Goal: Transaction & Acquisition: Book appointment/travel/reservation

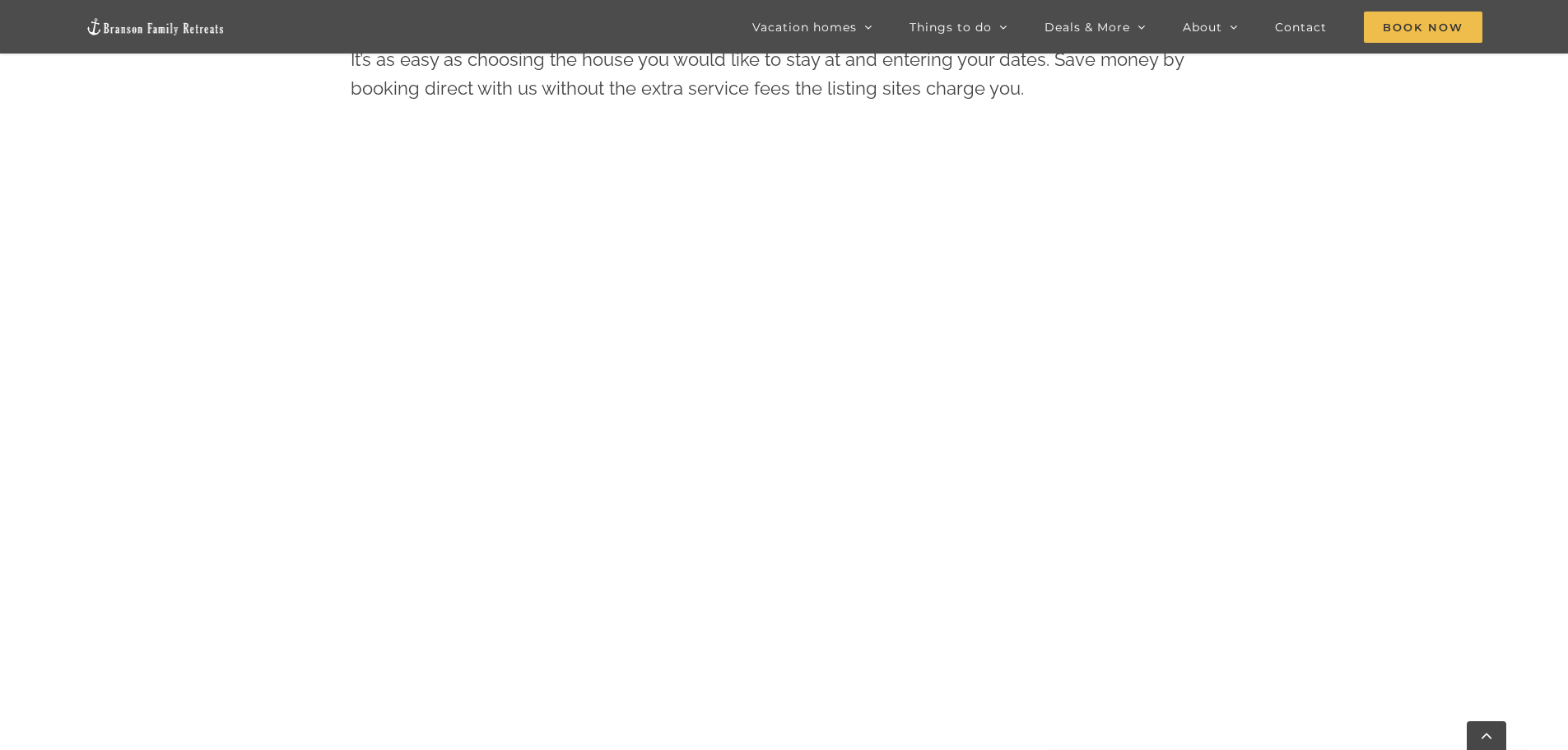
scroll to position [914, 0]
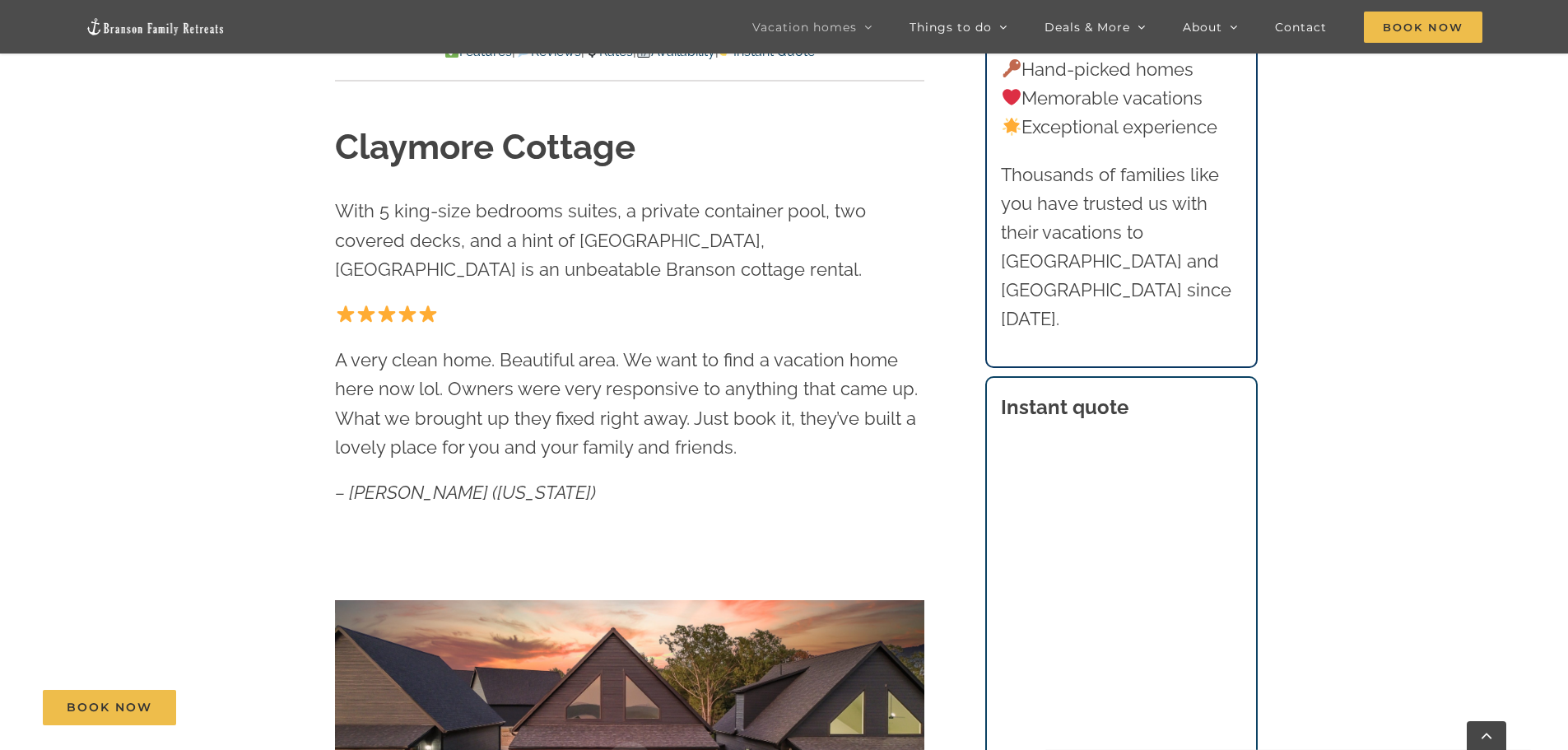
scroll to position [549, 0]
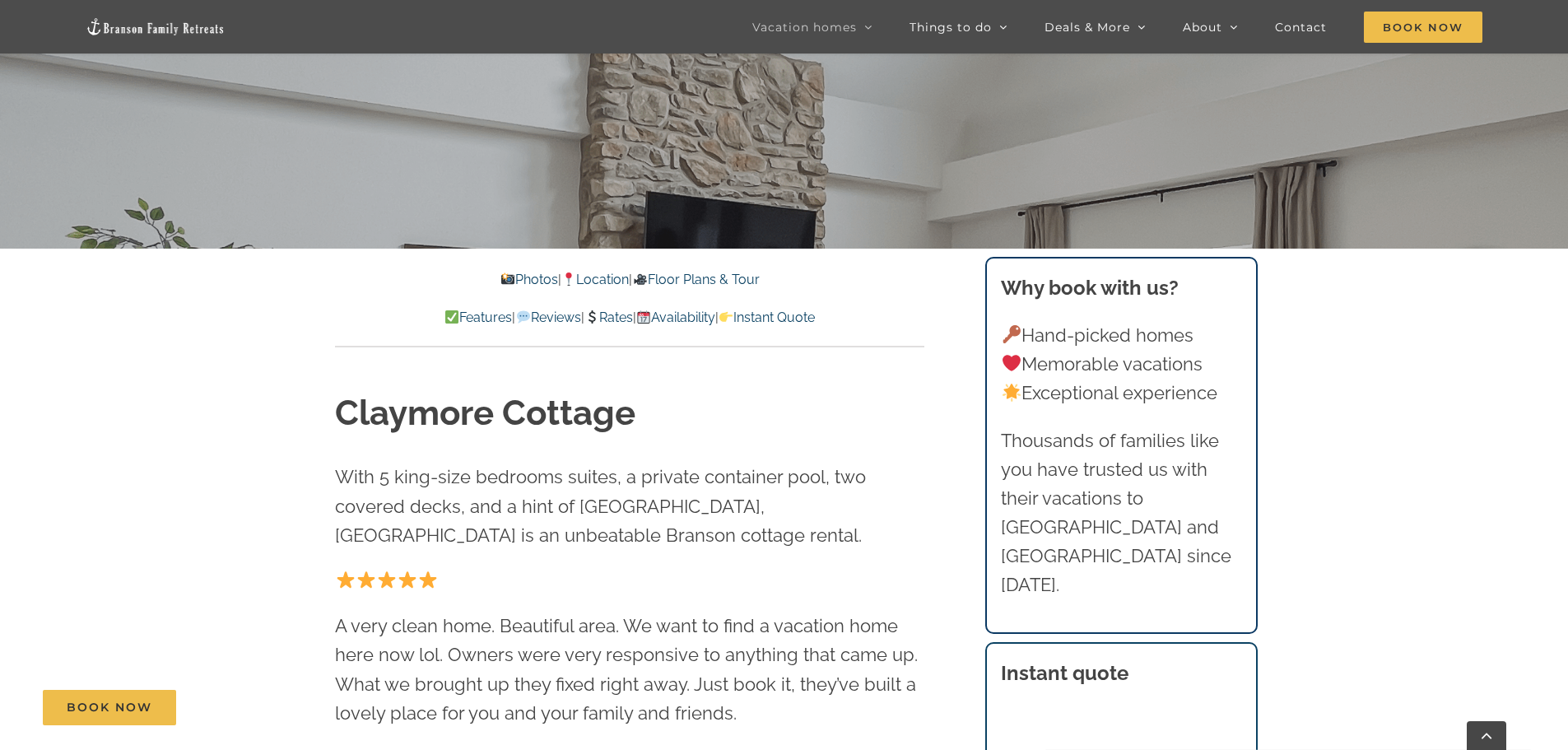
click at [622, 314] on link "Rates" at bounding box center [608, 317] width 48 height 16
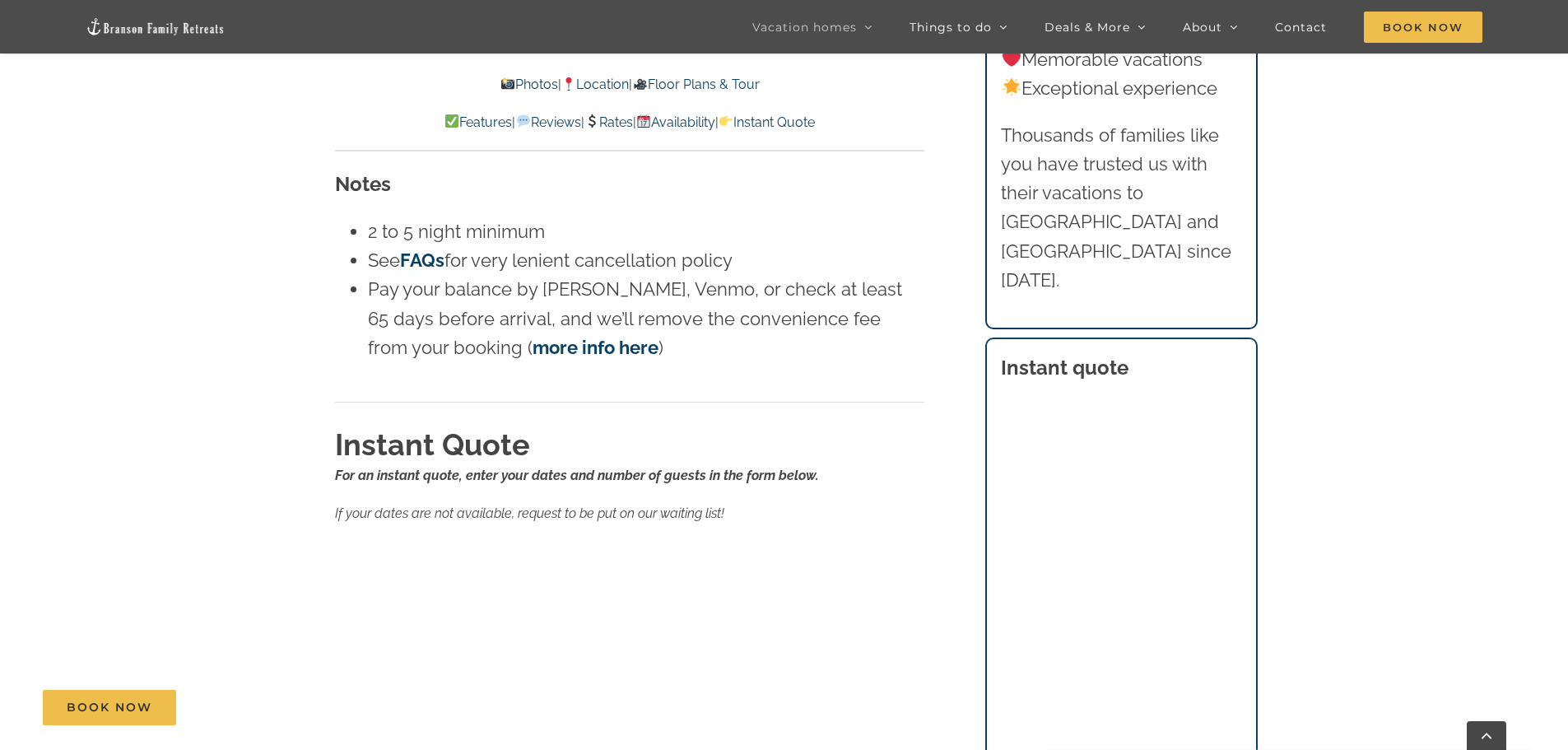
scroll to position [10229, 0]
